Goal: Information Seeking & Learning: Learn about a topic

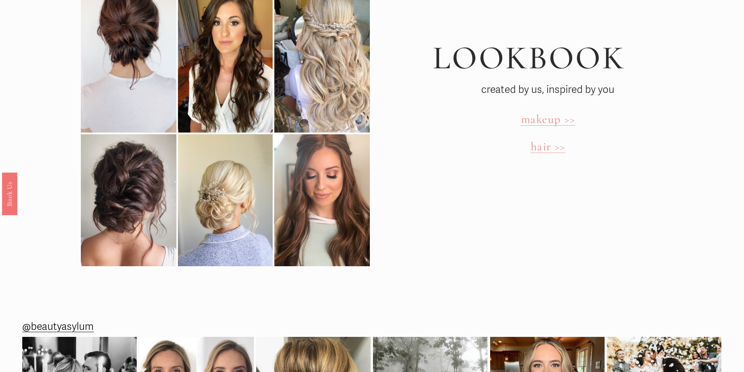
scroll to position [2887, 0]
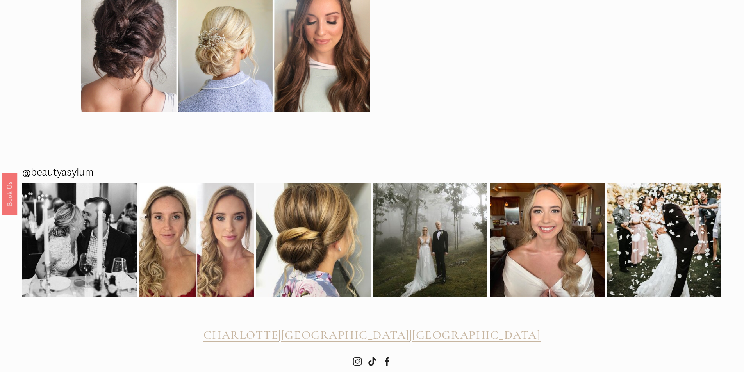
click at [242, 328] on h2 "CHARLOTTE | [GEOGRAPHIC_DATA] | [GEOGRAPHIC_DATA]" at bounding box center [371, 335] width 699 height 14
click at [467, 328] on span "[GEOGRAPHIC_DATA]" at bounding box center [476, 335] width 128 height 14
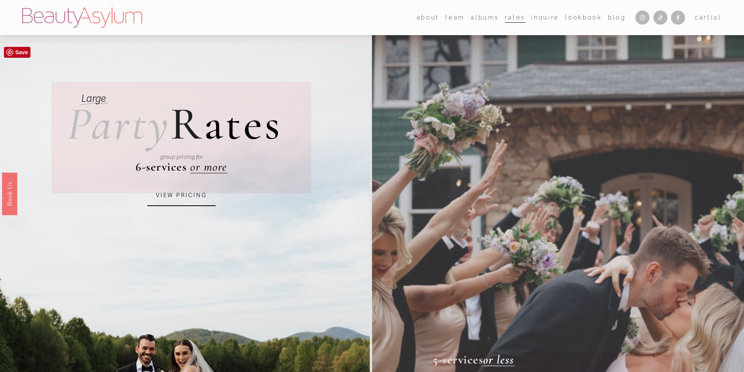
click at [172, 198] on link "VIEW PRICING" at bounding box center [181, 195] width 68 height 21
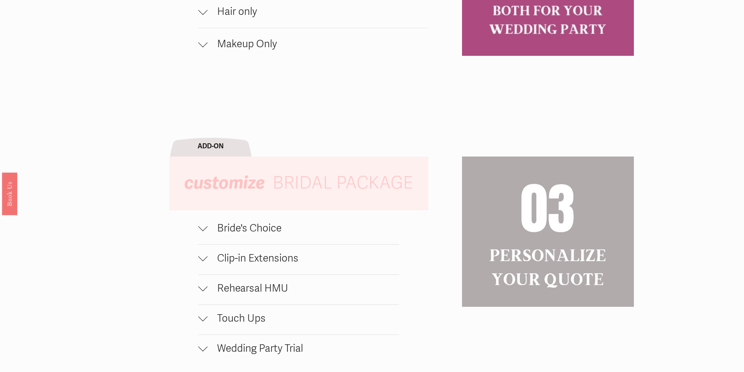
scroll to position [898, 0]
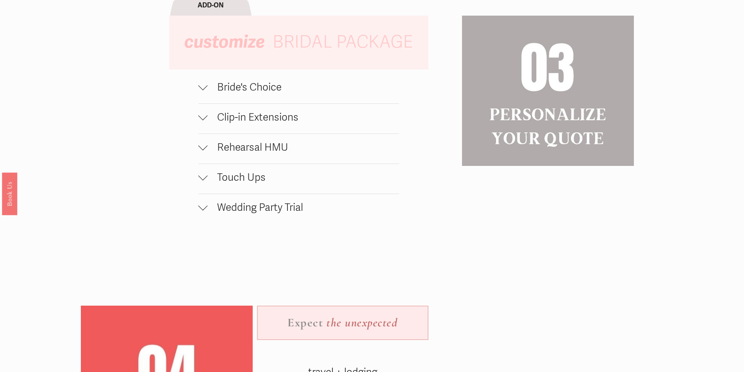
click at [276, 77] on div "wedding party HMU bundle hair + traditional makeup + strip lashes $230 / OFF SE…" at bounding box center [372, 139] width 744 height 788
click at [259, 92] on span "Bride's Choice" at bounding box center [303, 87] width 191 height 12
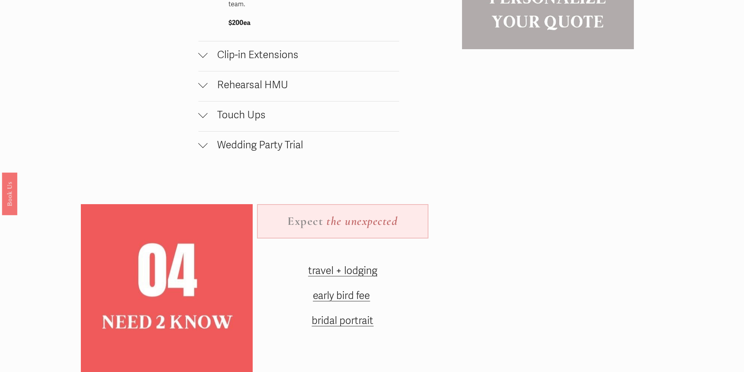
scroll to position [1015, 0]
click at [244, 91] on span "Rehearsal HMU" at bounding box center [303, 84] width 191 height 12
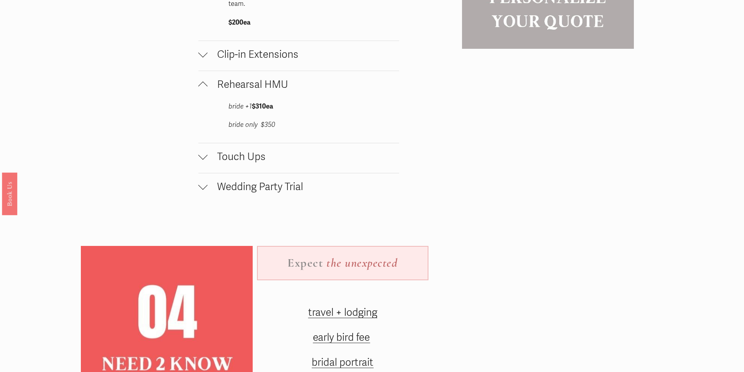
click at [269, 152] on button "Touch Ups" at bounding box center [298, 158] width 201 height 30
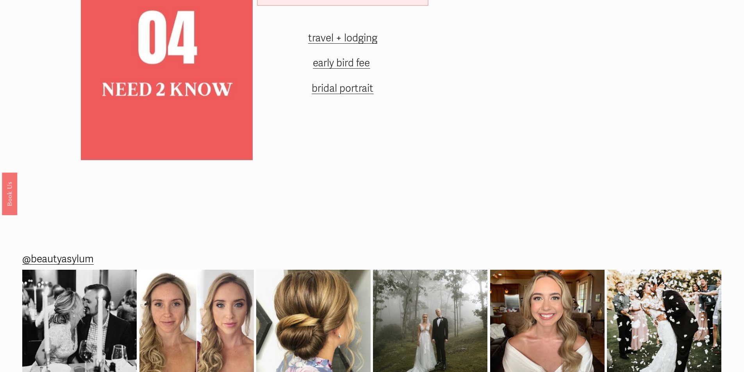
scroll to position [1228, 0]
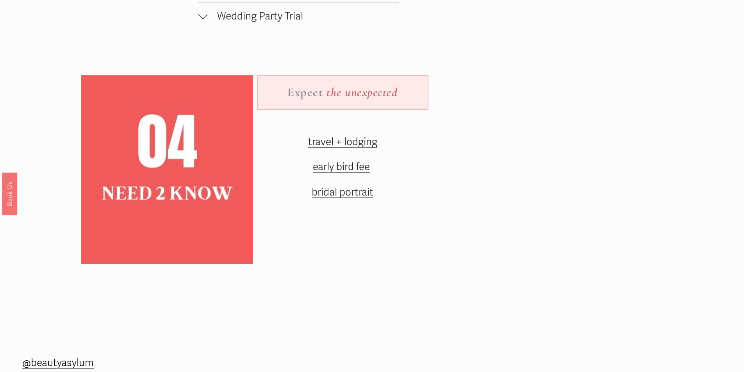
click at [346, 147] on span "travel + lodging" at bounding box center [342, 142] width 69 height 12
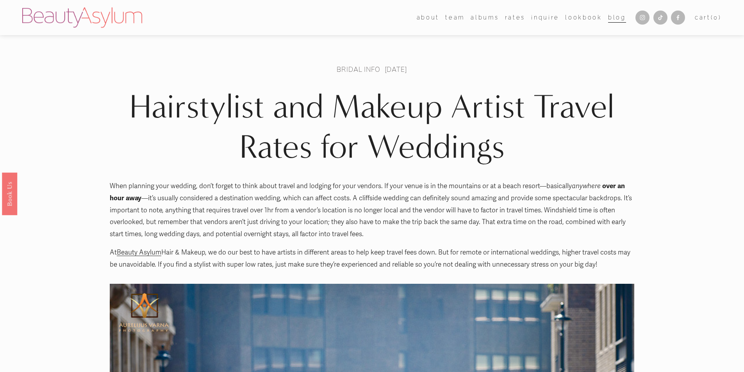
click at [0, 0] on link "[GEOGRAPHIC_DATA]" at bounding box center [0, 0] width 0 height 0
